Goal: Task Accomplishment & Management: Complete application form

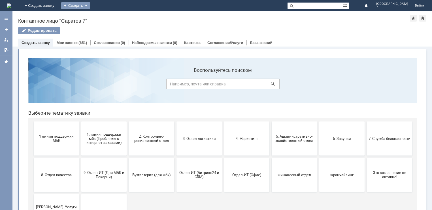
click at [90, 5] on div "Создать" at bounding box center [75, 5] width 29 height 7
click at [105, 18] on link "Заявка" at bounding box center [83, 17] width 43 height 7
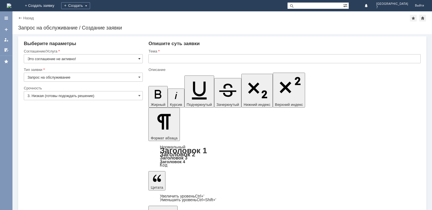
click at [140, 59] on span at bounding box center [139, 58] width 2 height 5
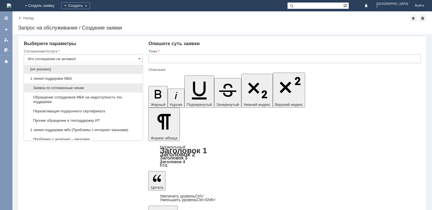
click at [64, 87] on span "Заявка по отложенным чекам" at bounding box center [83, 88] width 112 height 5
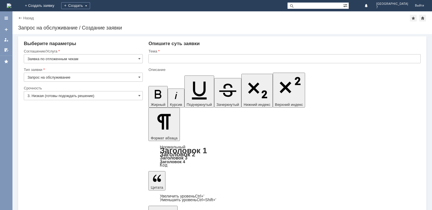
type input "Заявка по отложенным чекам"
click at [140, 77] on span at bounding box center [139, 77] width 2 height 5
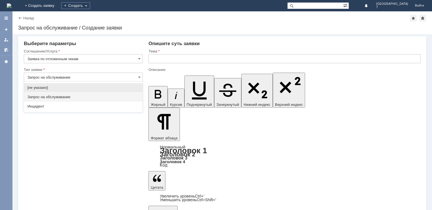
click at [48, 97] on span "Запрос на обслуживание" at bounding box center [83, 97] width 112 height 5
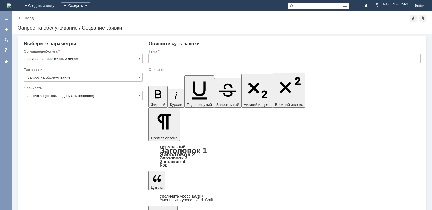
type input "Запрос на обслуживание"
click at [139, 95] on span at bounding box center [139, 95] width 2 height 5
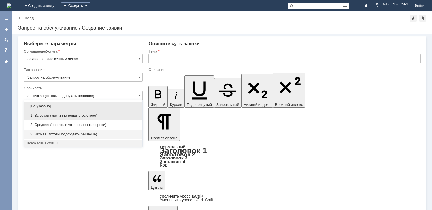
click at [53, 115] on span "1. Высокая (критично решить быстрее)" at bounding box center [83, 115] width 112 height 5
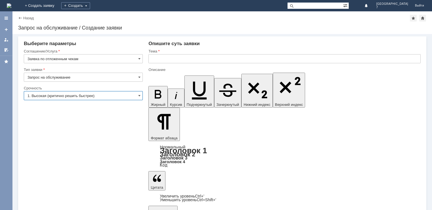
type input "1. Высокая (критично решить быстрее)"
click at [157, 61] on input "text" at bounding box center [284, 58] width 272 height 9
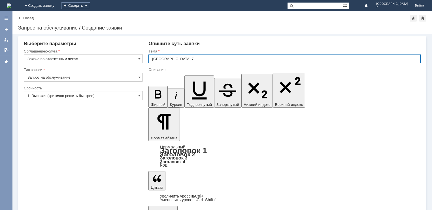
click at [150, 60] on input "[GEOGRAPHIC_DATA] 7" at bounding box center [284, 58] width 272 height 9
click at [186, 57] on input "МБК Саратов 7" at bounding box center [284, 58] width 272 height 9
type input "МБК Саратов 7 отложенные чеки"
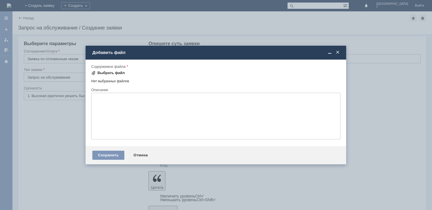
click at [102, 72] on div "Выбрать файл" at bounding box center [110, 73] width 27 height 5
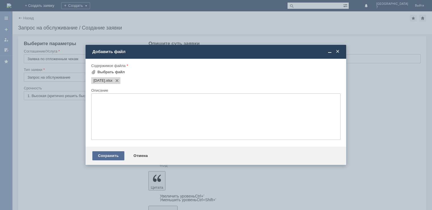
click at [110, 154] on div "Сохранить" at bounding box center [108, 155] width 32 height 9
